Goal: Task Accomplishment & Management: Use online tool/utility

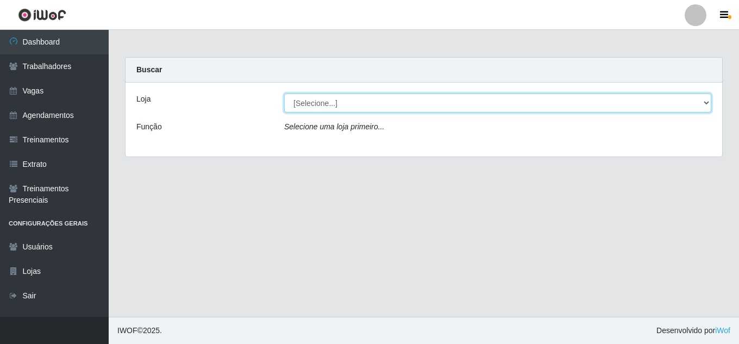
click at [586, 105] on select "[Selecione...] Jaguaribe Grill Restaurante" at bounding box center [497, 102] width 427 height 19
select select "311"
click at [284, 93] on select "[Selecione...] Jaguaribe Grill Restaurante" at bounding box center [497, 102] width 427 height 19
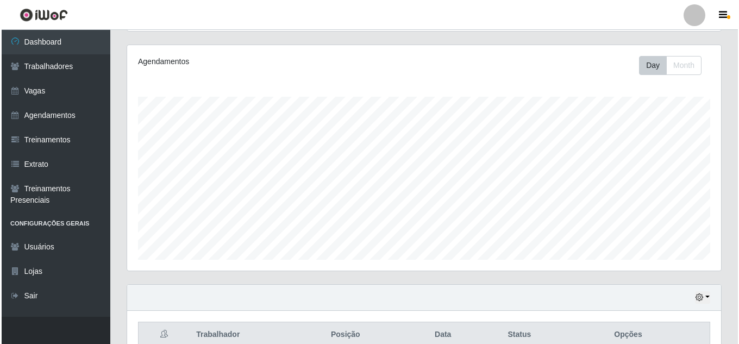
scroll to position [233, 0]
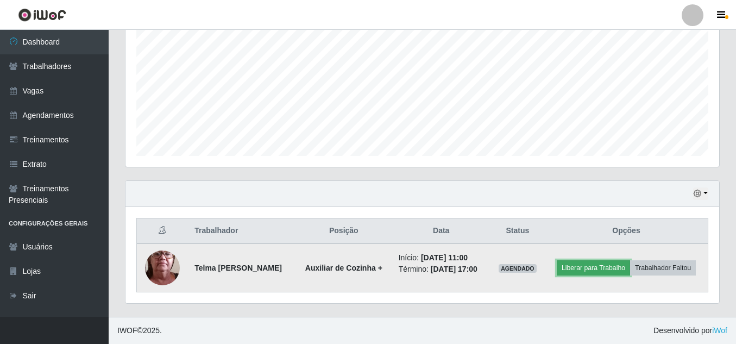
click at [611, 272] on button "Liberar para Trabalho" at bounding box center [593, 267] width 73 height 15
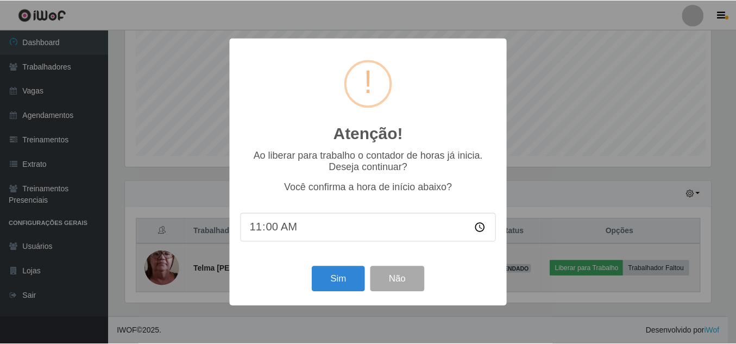
scroll to position [225, 588]
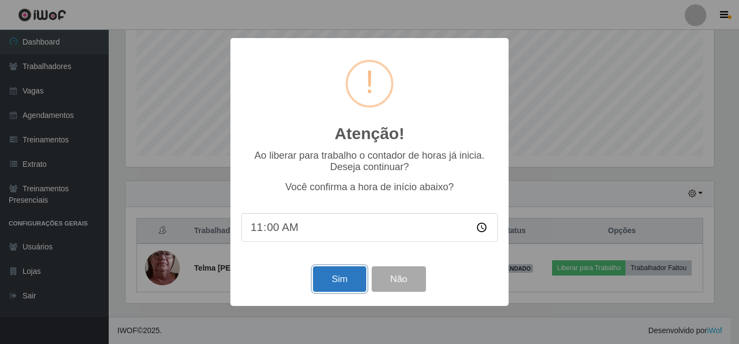
click at [329, 282] on button "Sim" at bounding box center [339, 279] width 53 height 26
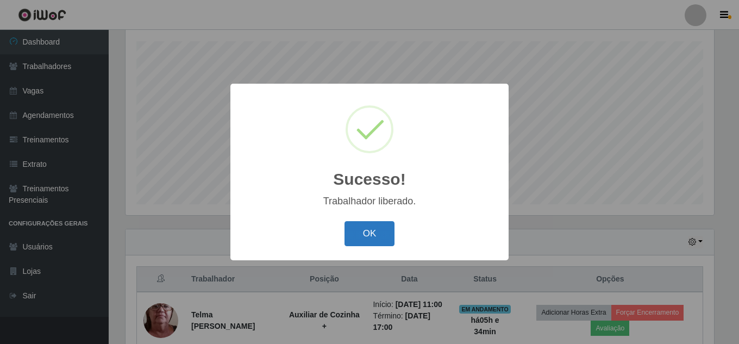
click at [354, 239] on button "OK" at bounding box center [369, 234] width 51 height 26
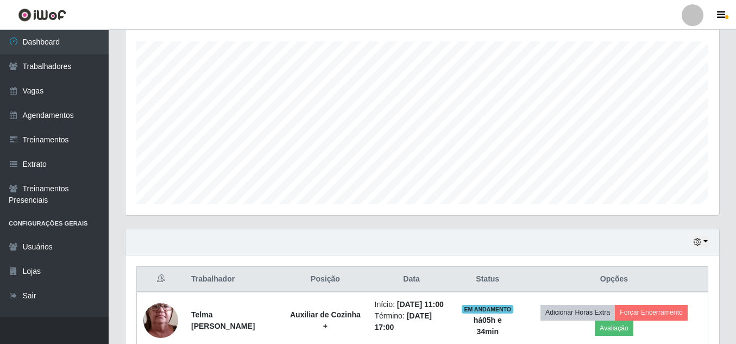
scroll to position [225, 594]
click at [698, 237] on button "button" at bounding box center [700, 242] width 15 height 12
click at [671, 224] on button "Não encerrados" at bounding box center [665, 224] width 86 height 22
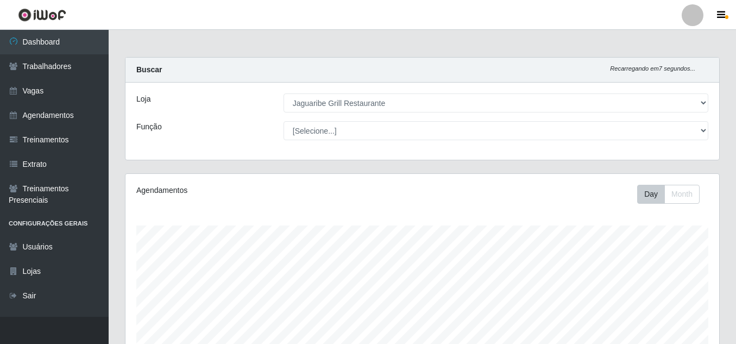
scroll to position [184, 0]
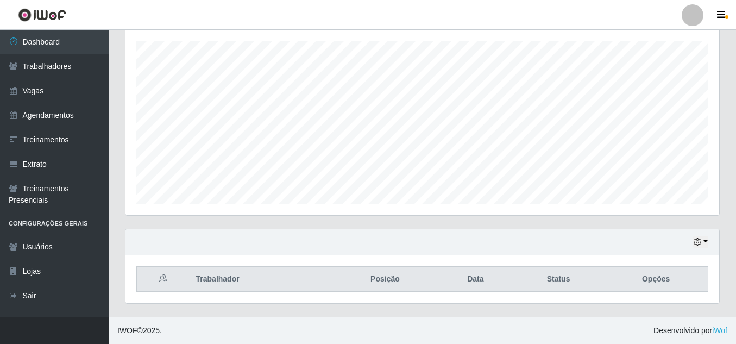
click at [709, 242] on div "Hoje 1 dia 3 dias 1 Semana Não encerrados" at bounding box center [422, 242] width 594 height 26
click at [700, 242] on icon "button" at bounding box center [698, 242] width 8 height 8
click at [643, 124] on div "Hoje 1 dia 3 dias 1 Semana Não encerrados" at bounding box center [664, 178] width 87 height 115
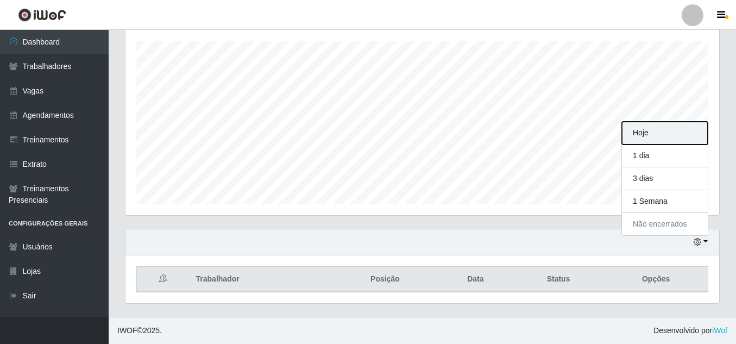
click at [643, 124] on button "Hoje" at bounding box center [665, 133] width 86 height 23
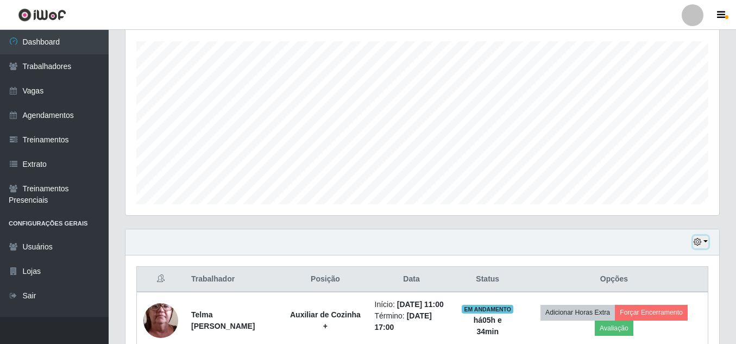
click at [698, 243] on icon "button" at bounding box center [698, 242] width 8 height 8
click at [673, 225] on button "Não encerrados" at bounding box center [665, 224] width 86 height 22
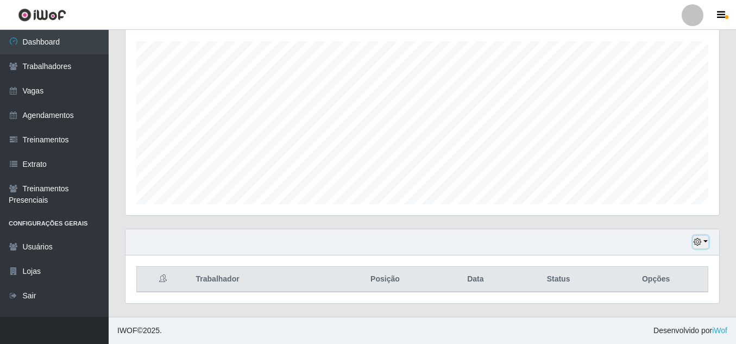
click at [705, 242] on button "button" at bounding box center [700, 242] width 15 height 12
